Goal: Transaction & Acquisition: Download file/media

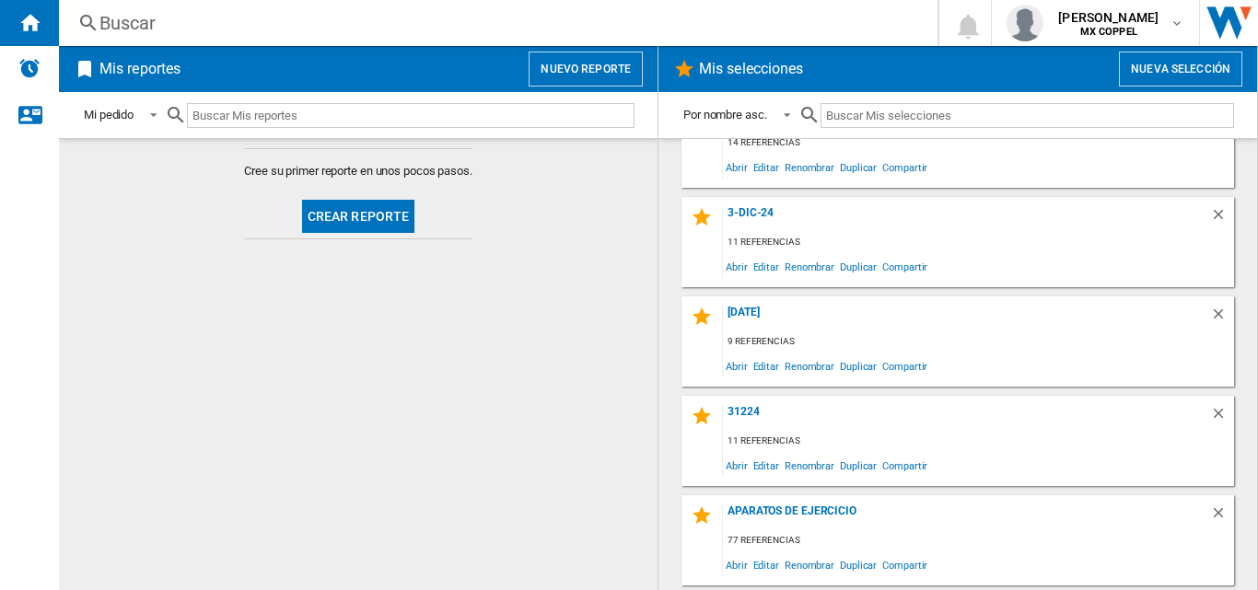
scroll to position [460, 0]
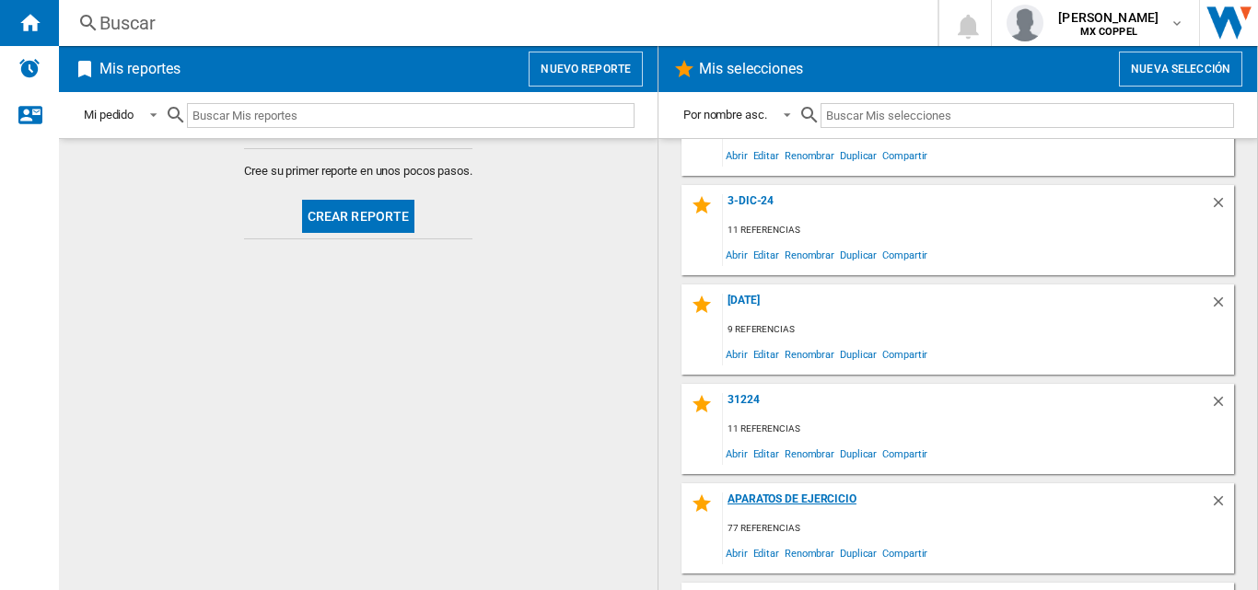
click at [837, 495] on div "Aparatos de ejercicio" at bounding box center [966, 505] width 487 height 25
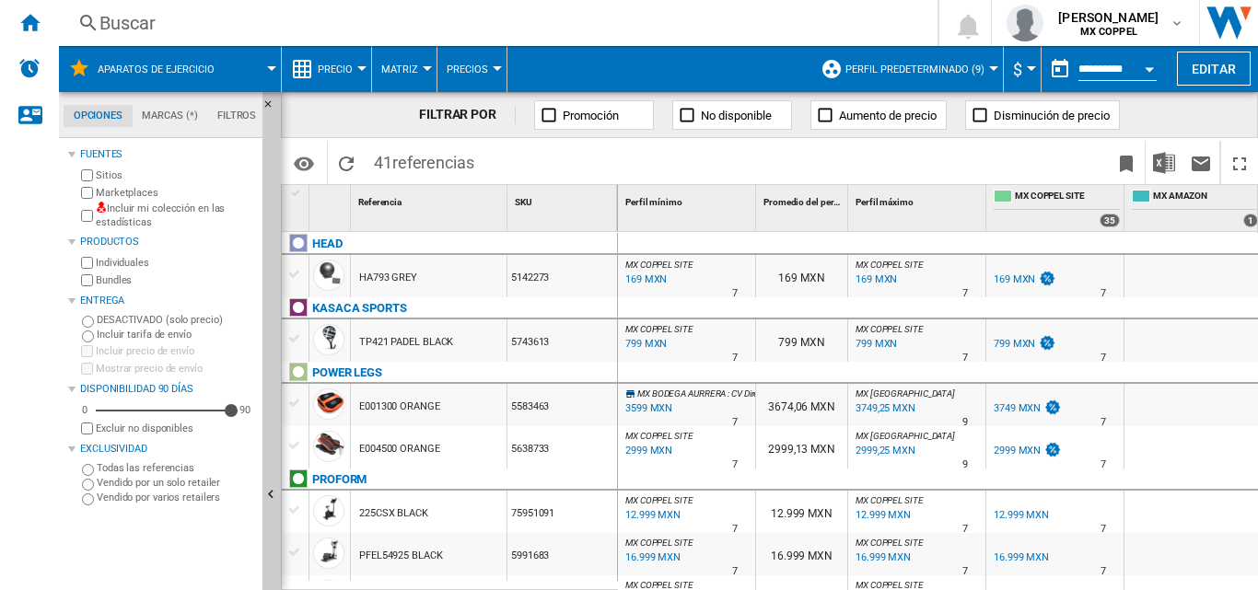
scroll to position [92, 0]
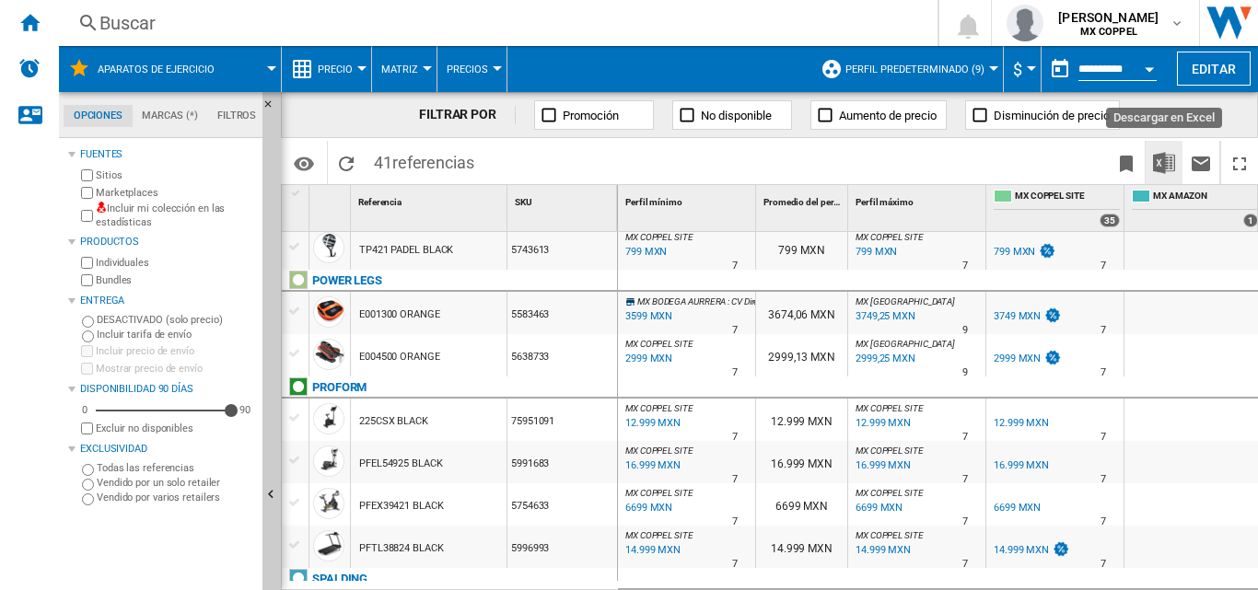
click at [1169, 161] on img "Descargar en Excel" at bounding box center [1164, 163] width 22 height 22
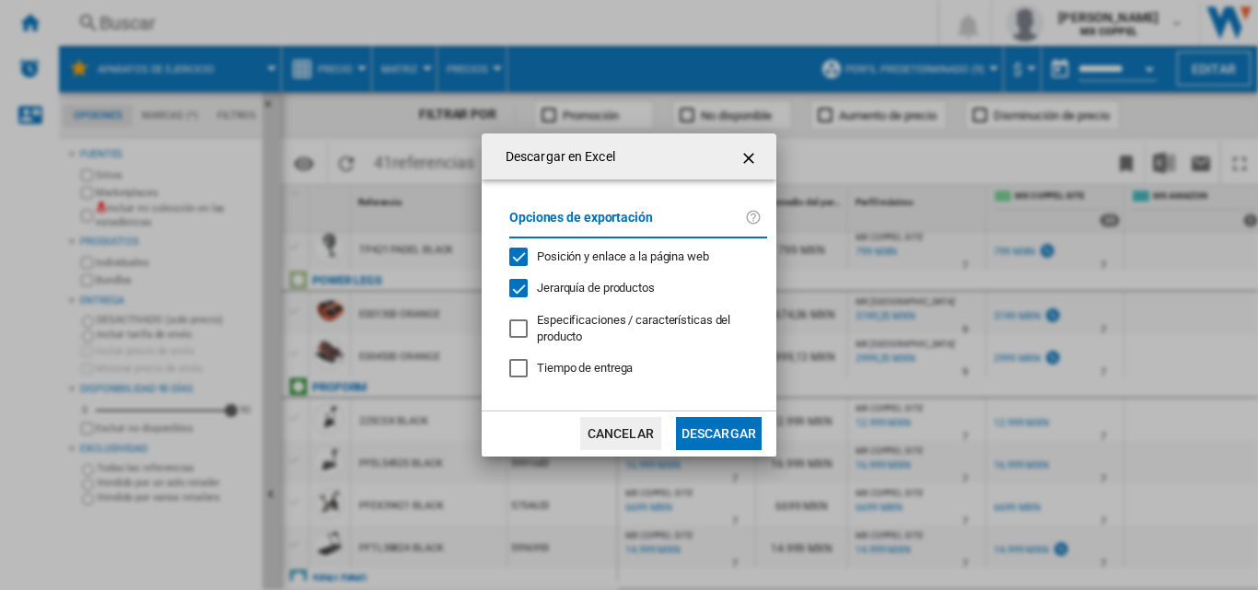
click at [710, 437] on button "Descargar" at bounding box center [719, 433] width 86 height 33
